Goal: Task Accomplishment & Management: Complete application form

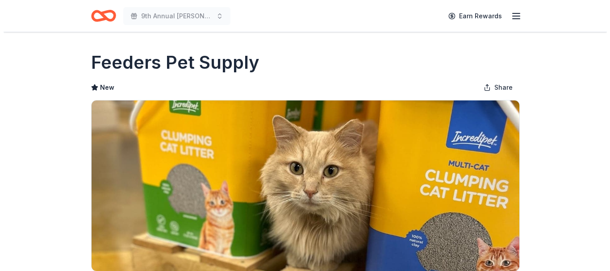
scroll to position [237, 0]
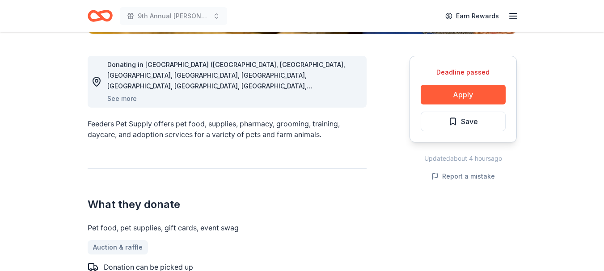
click at [461, 96] on button "Apply" at bounding box center [462, 95] width 85 height 20
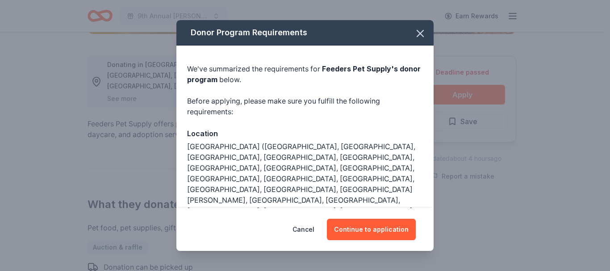
click at [380, 229] on button "Continue to application" at bounding box center [371, 229] width 89 height 21
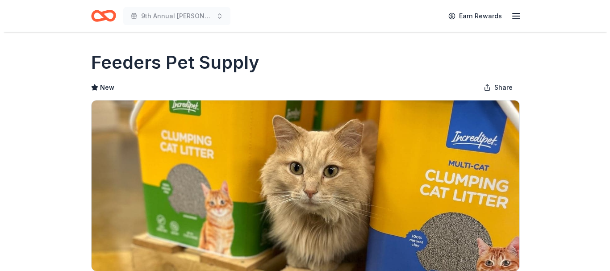
scroll to position [237, 0]
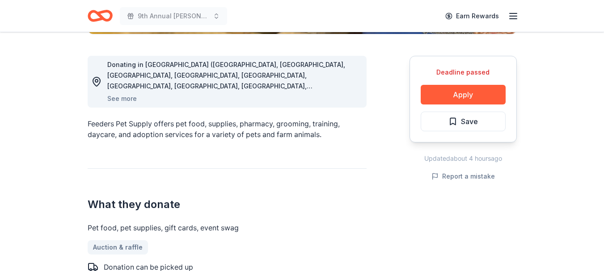
click at [463, 96] on button "Apply" at bounding box center [462, 95] width 85 height 20
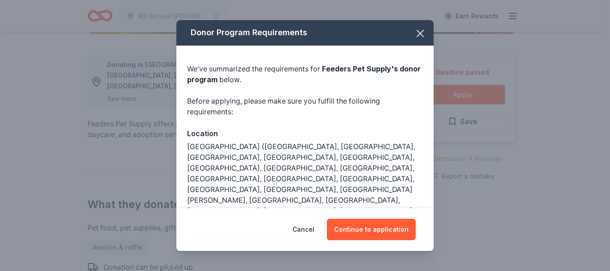
click at [379, 230] on button "Continue to application" at bounding box center [371, 229] width 89 height 21
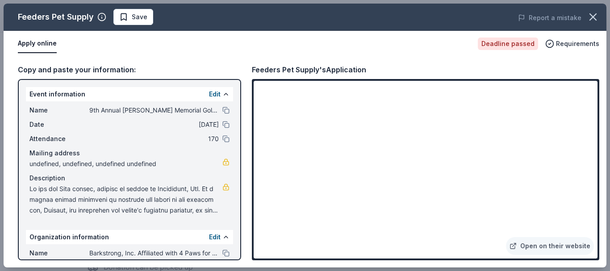
click at [553, 247] on link "Open on their website" at bounding box center [550, 246] width 88 height 18
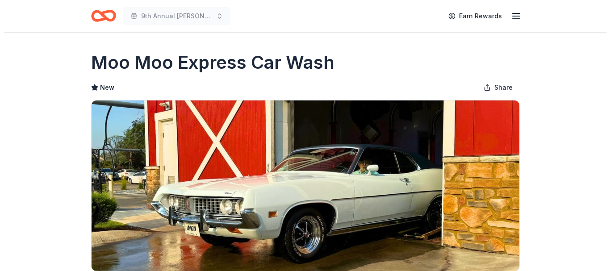
scroll to position [237, 0]
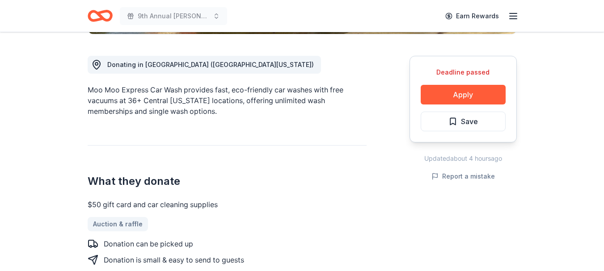
click at [460, 94] on button "Apply" at bounding box center [462, 95] width 85 height 20
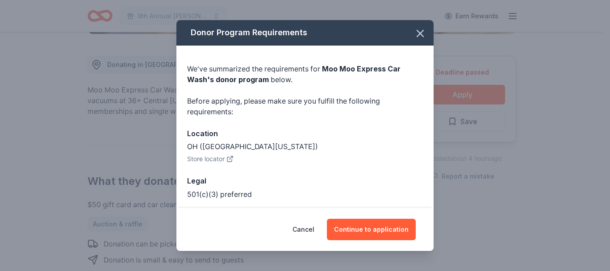
click at [373, 228] on button "Continue to application" at bounding box center [371, 229] width 89 height 21
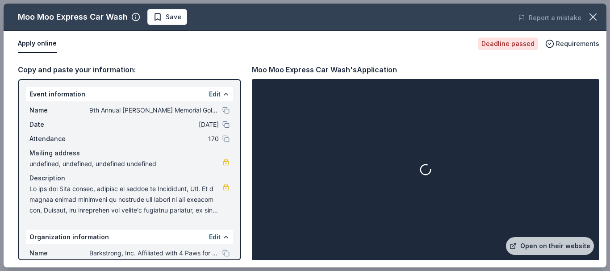
click at [555, 247] on link "Open on their website" at bounding box center [550, 246] width 88 height 18
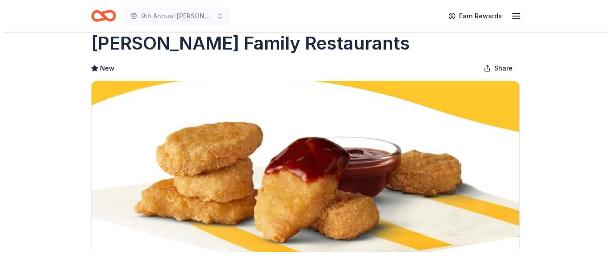
scroll to position [237, 0]
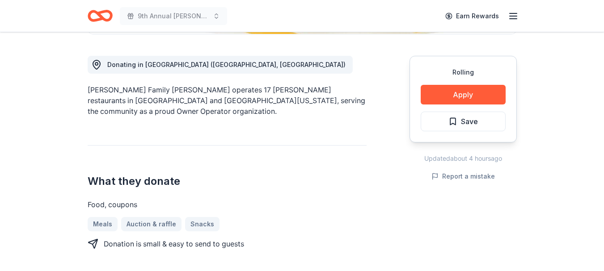
click at [457, 99] on button "Apply" at bounding box center [462, 95] width 85 height 20
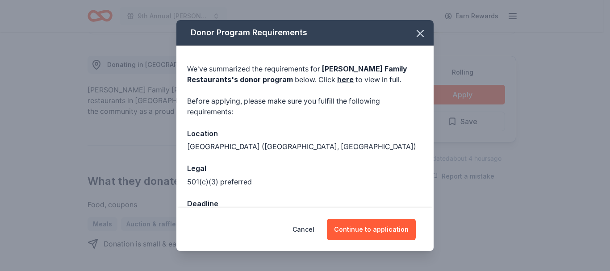
click at [376, 228] on button "Continue to application" at bounding box center [371, 229] width 89 height 21
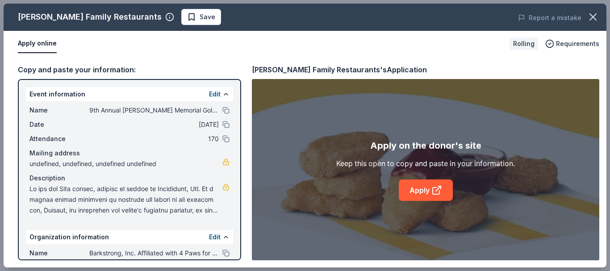
click at [418, 188] on link "Apply" at bounding box center [426, 190] width 54 height 21
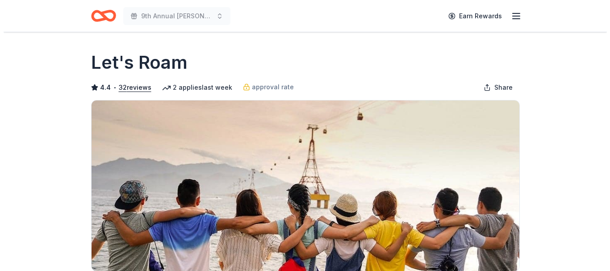
scroll to position [237, 0]
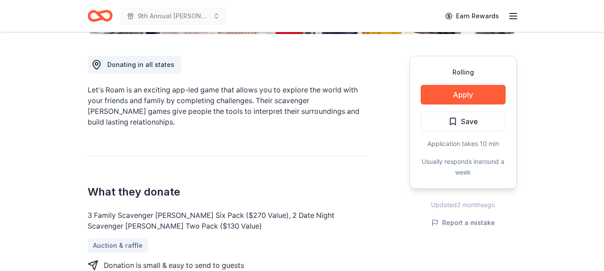
click at [466, 91] on button "Apply" at bounding box center [462, 95] width 85 height 20
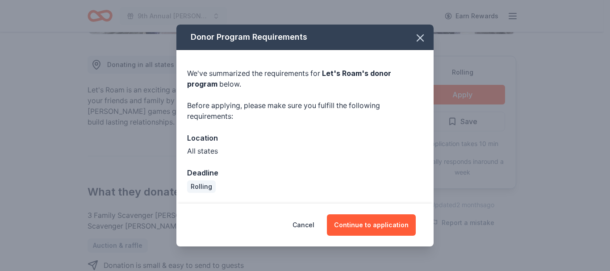
click at [380, 222] on button "Continue to application" at bounding box center [371, 224] width 89 height 21
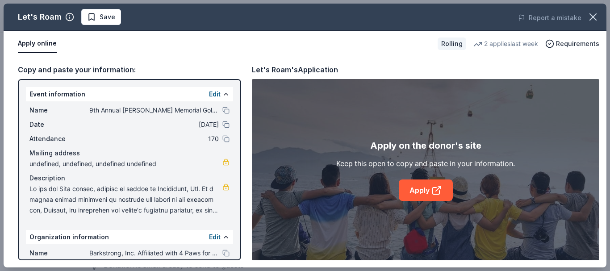
click at [423, 193] on link "Apply" at bounding box center [426, 190] width 54 height 21
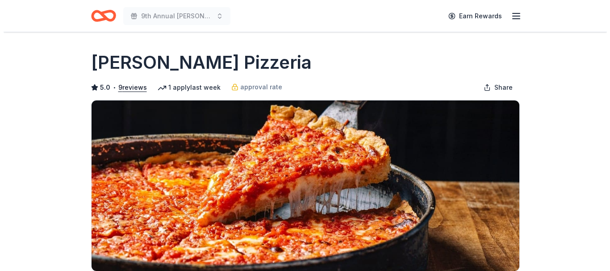
scroll to position [237, 0]
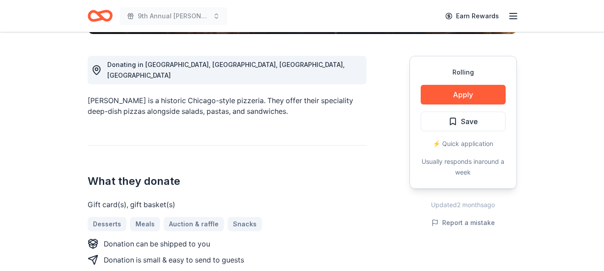
click at [462, 95] on button "Apply" at bounding box center [462, 95] width 85 height 20
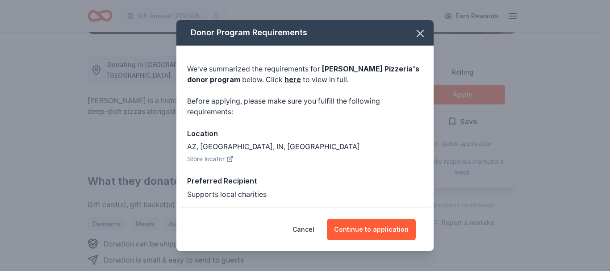
click at [366, 229] on button "Continue to application" at bounding box center [371, 229] width 89 height 21
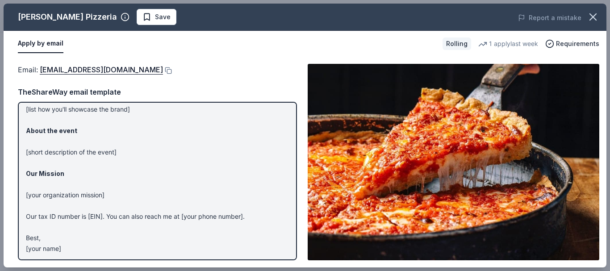
scroll to position [83, 0]
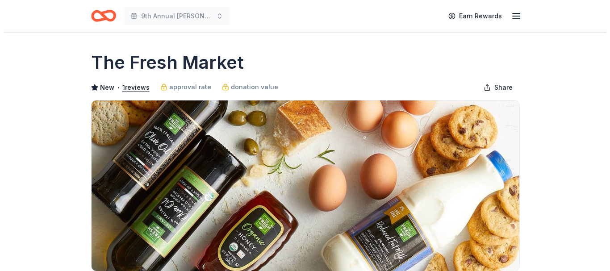
scroll to position [237, 0]
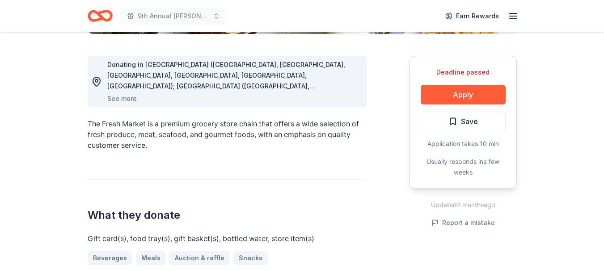
click at [465, 97] on button "Apply" at bounding box center [462, 95] width 85 height 20
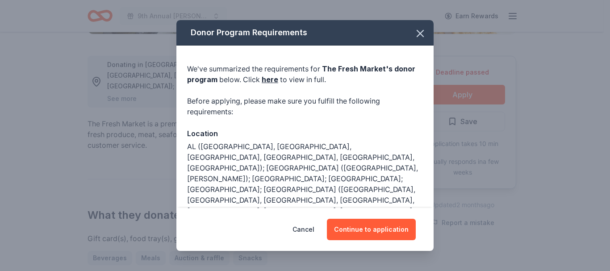
click at [367, 228] on button "Continue to application" at bounding box center [371, 229] width 89 height 21
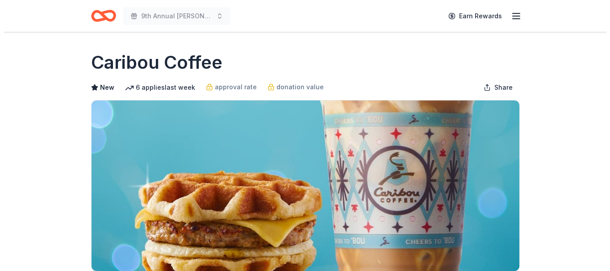
scroll to position [237, 0]
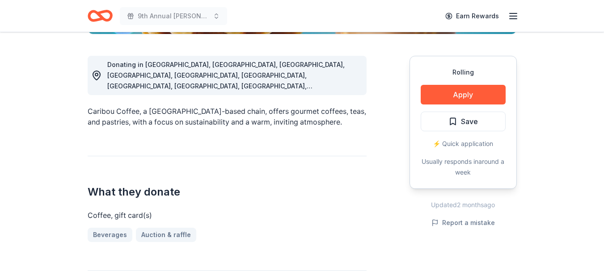
click at [459, 93] on button "Apply" at bounding box center [462, 95] width 85 height 20
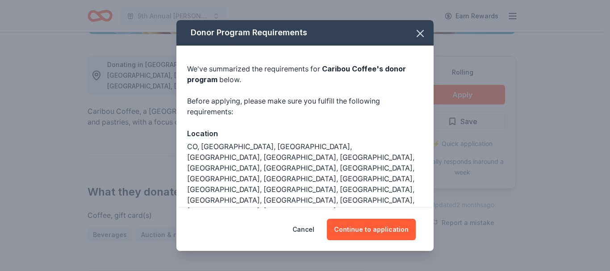
click at [366, 226] on button "Continue to application" at bounding box center [371, 229] width 89 height 21
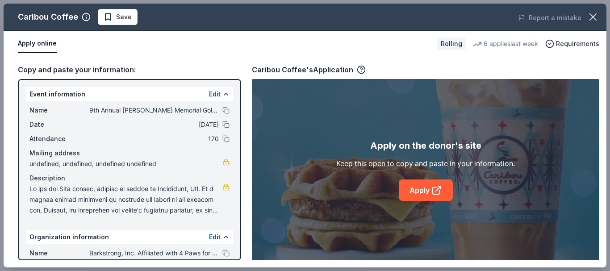
click at [416, 187] on link "Apply" at bounding box center [426, 190] width 54 height 21
click at [421, 189] on link "Apply" at bounding box center [426, 190] width 54 height 21
click at [417, 190] on link "Apply" at bounding box center [426, 190] width 54 height 21
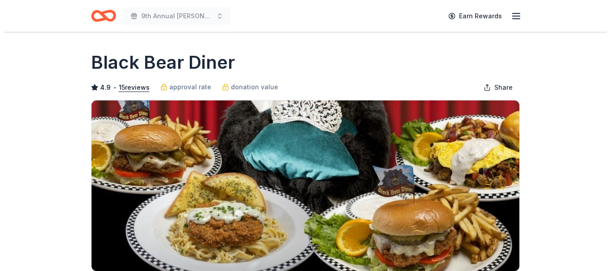
scroll to position [237, 0]
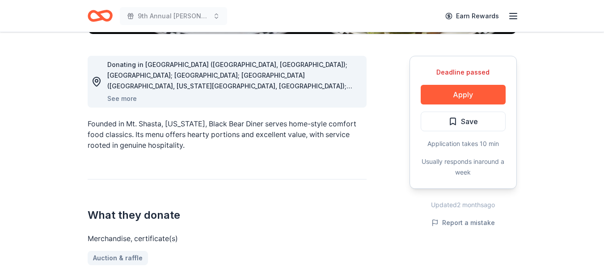
click at [127, 97] on button "See more" at bounding box center [121, 98] width 29 height 11
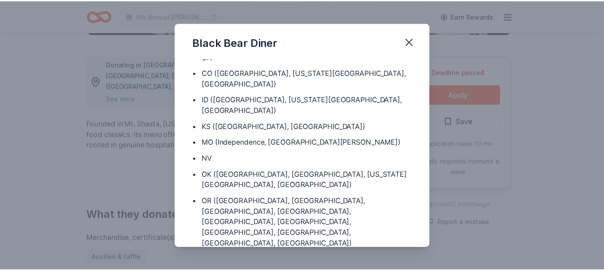
scroll to position [57, 0]
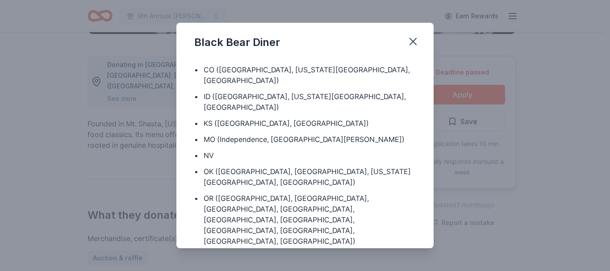
click at [411, 43] on icon "button" at bounding box center [413, 41] width 6 height 6
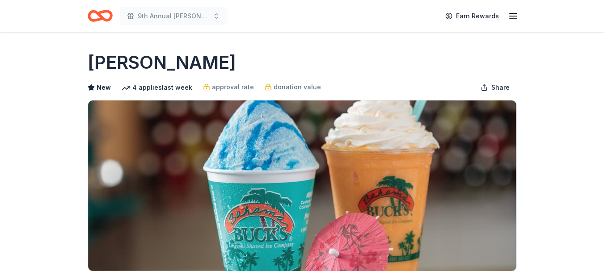
scroll to position [237, 0]
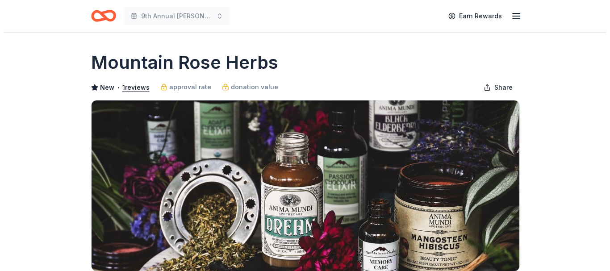
scroll to position [237, 0]
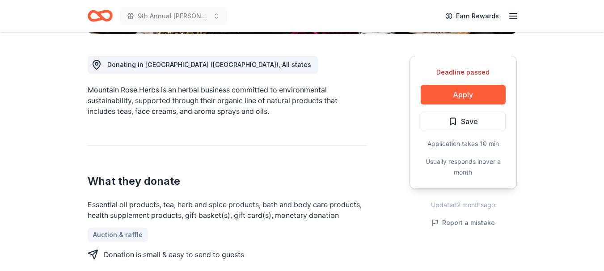
click at [460, 93] on button "Apply" at bounding box center [462, 95] width 85 height 20
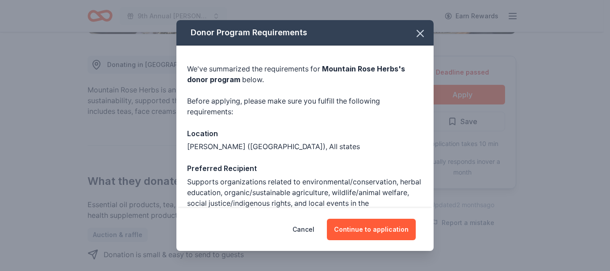
click at [372, 229] on button "Continue to application" at bounding box center [371, 229] width 89 height 21
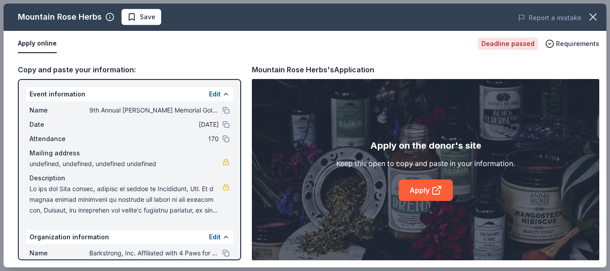
click at [423, 187] on link "Apply" at bounding box center [426, 190] width 54 height 21
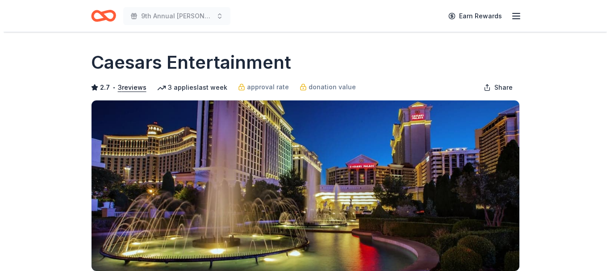
scroll to position [237, 0]
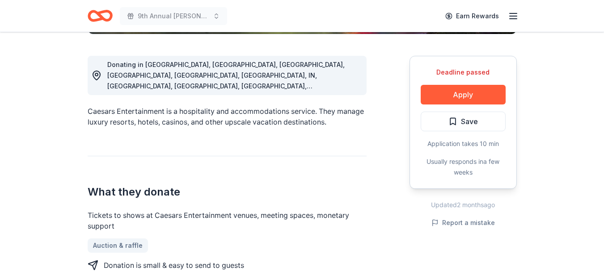
click at [457, 92] on button "Apply" at bounding box center [462, 95] width 85 height 20
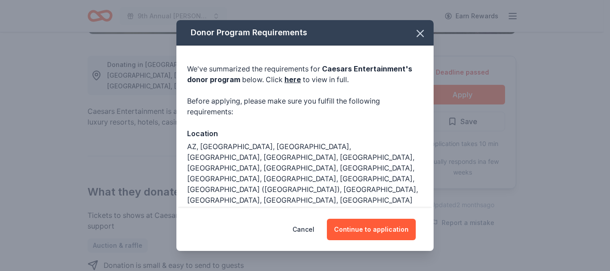
click at [366, 226] on button "Continue to application" at bounding box center [371, 229] width 89 height 21
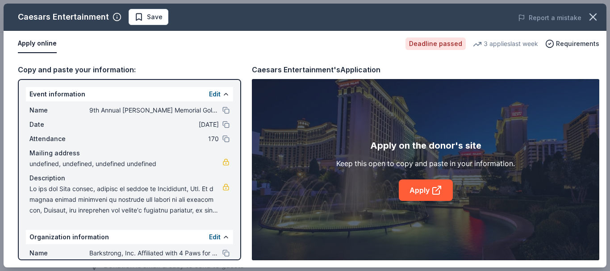
click at [421, 193] on link "Apply" at bounding box center [426, 190] width 54 height 21
click at [422, 188] on link "Apply" at bounding box center [426, 190] width 54 height 21
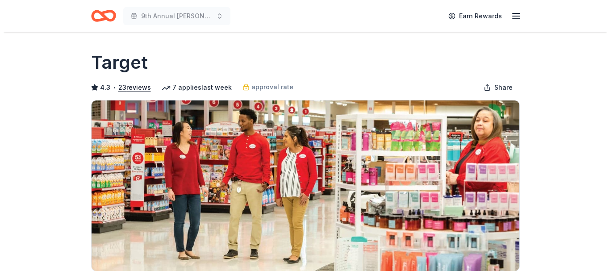
scroll to position [237, 0]
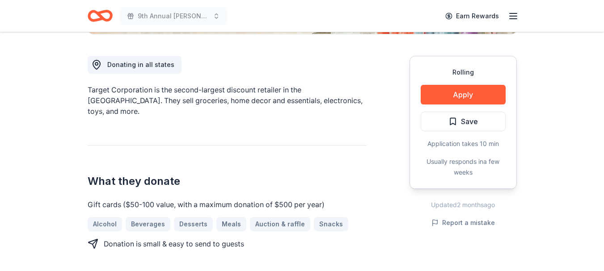
click at [462, 94] on button "Apply" at bounding box center [462, 95] width 85 height 20
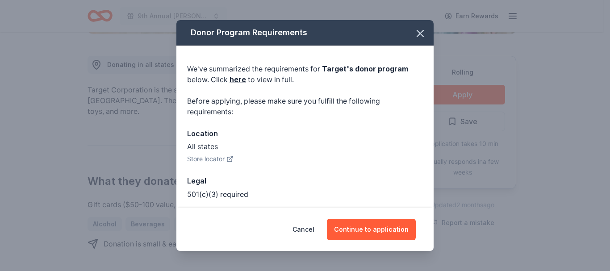
click at [373, 229] on button "Continue to application" at bounding box center [371, 229] width 89 height 21
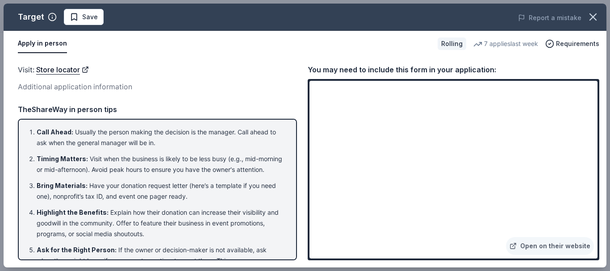
click at [549, 245] on link "Open on their website" at bounding box center [550, 246] width 88 height 18
